Goal: Information Seeking & Learning: Learn about a topic

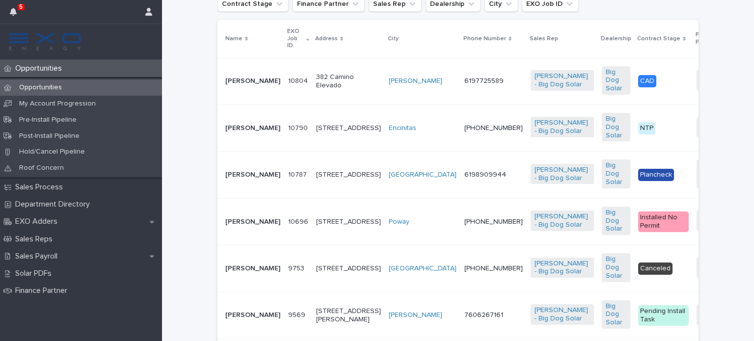
scroll to position [248, 0]
click at [233, 132] on p "[PERSON_NAME]" at bounding box center [252, 127] width 55 height 8
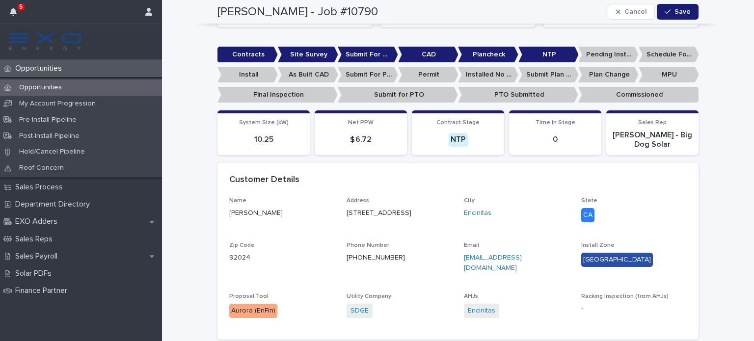
scroll to position [244, 0]
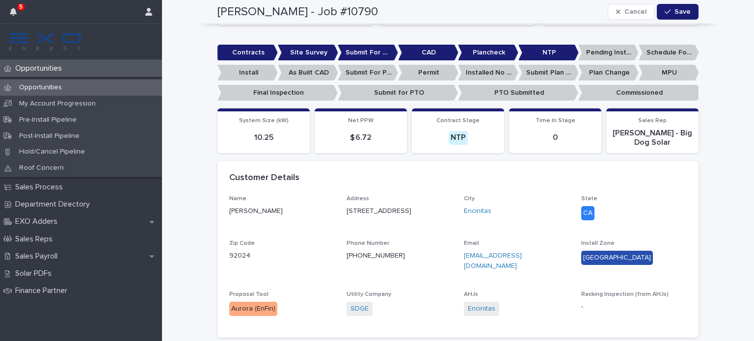
click at [693, 206] on div "Name [PERSON_NAME] Address [STREET_ADDRESS][US_STATE] Phone Number [PHONE_NUMBE…" at bounding box center [457, 266] width 481 height 142
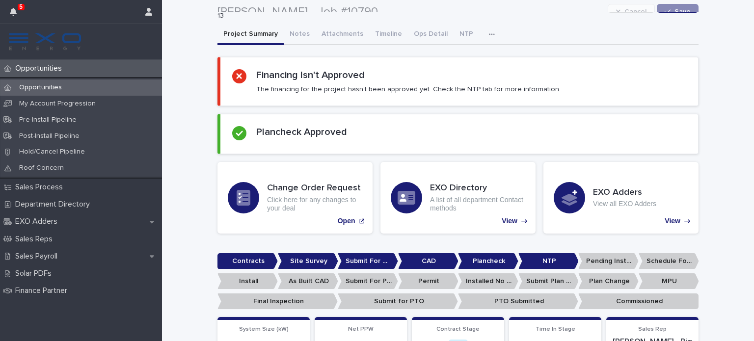
scroll to position [20, 0]
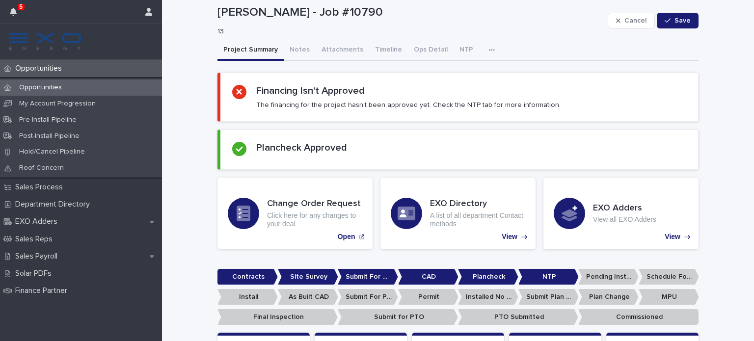
click at [50, 68] on p "Opportunities" at bounding box center [40, 68] width 58 height 9
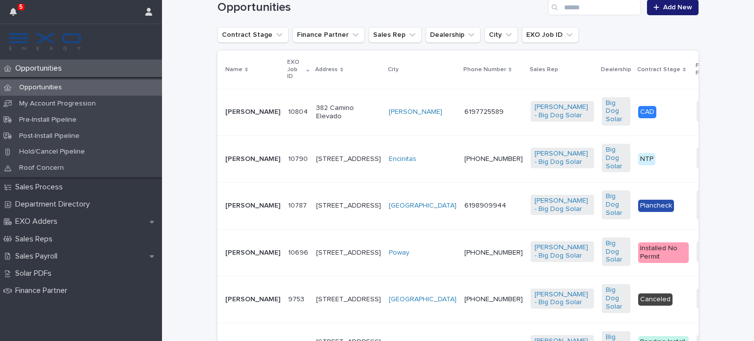
scroll to position [217, 0]
click at [234, 256] on p "[PERSON_NAME]" at bounding box center [252, 252] width 55 height 8
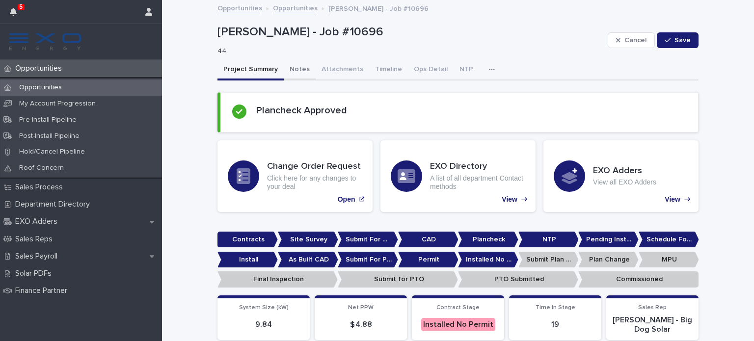
click at [295, 65] on button "Notes" at bounding box center [300, 70] width 32 height 21
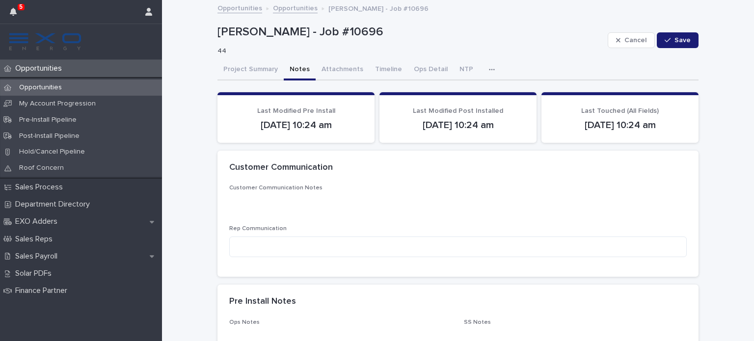
click at [96, 67] on div "Opportunities" at bounding box center [81, 68] width 162 height 17
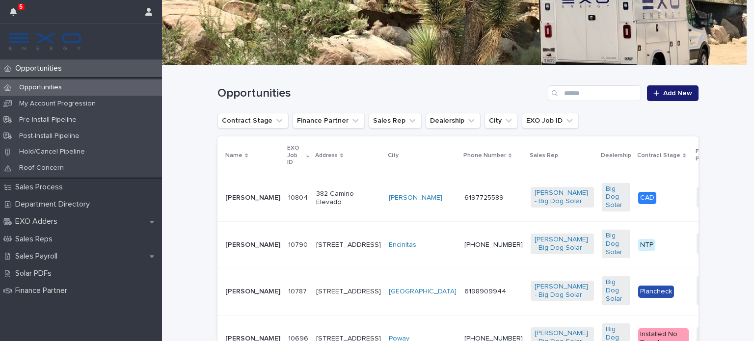
scroll to position [159, 0]
